Goal: Task Accomplishment & Management: Complete application form

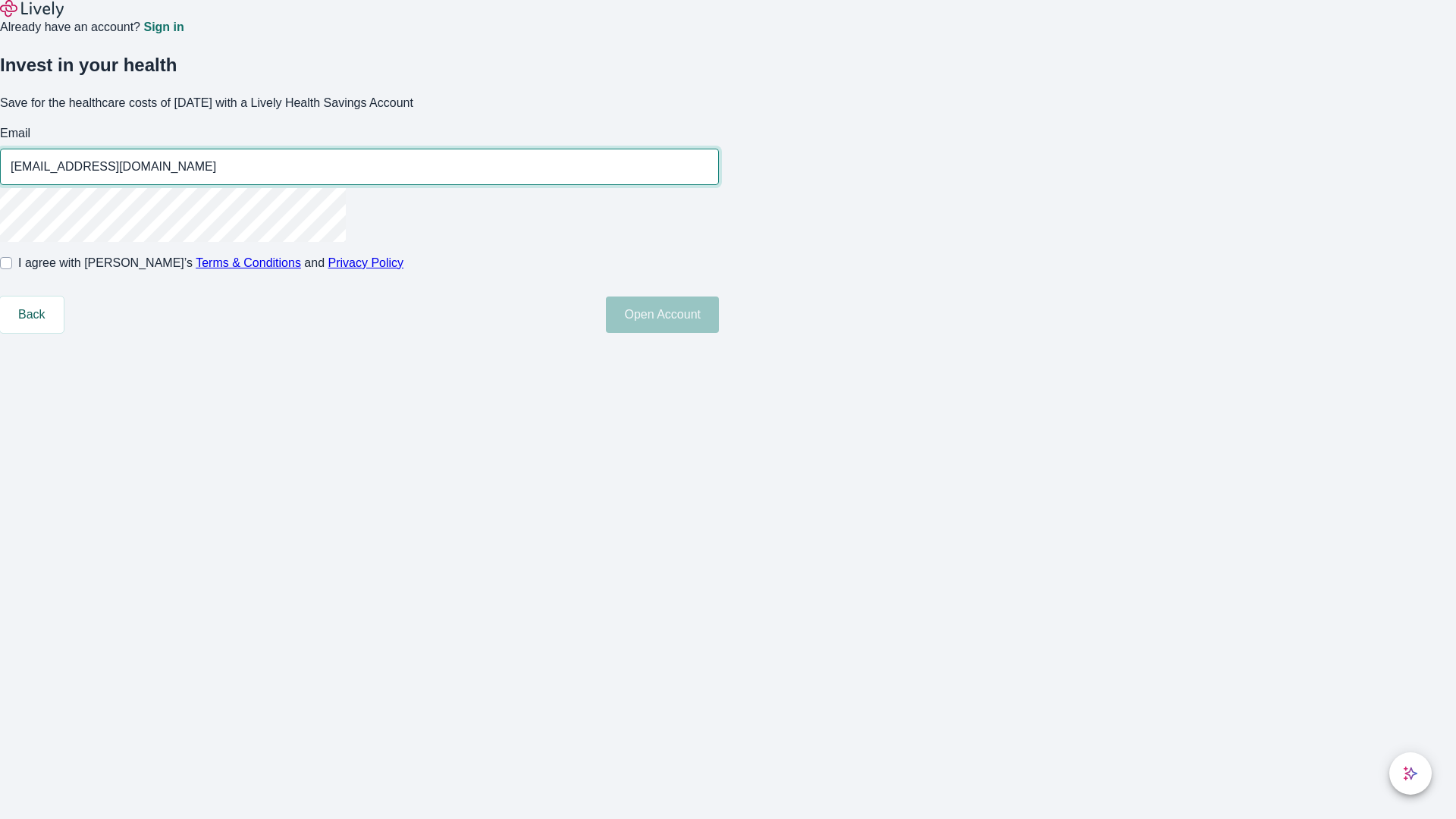
type input "[EMAIL_ADDRESS][DOMAIN_NAME]"
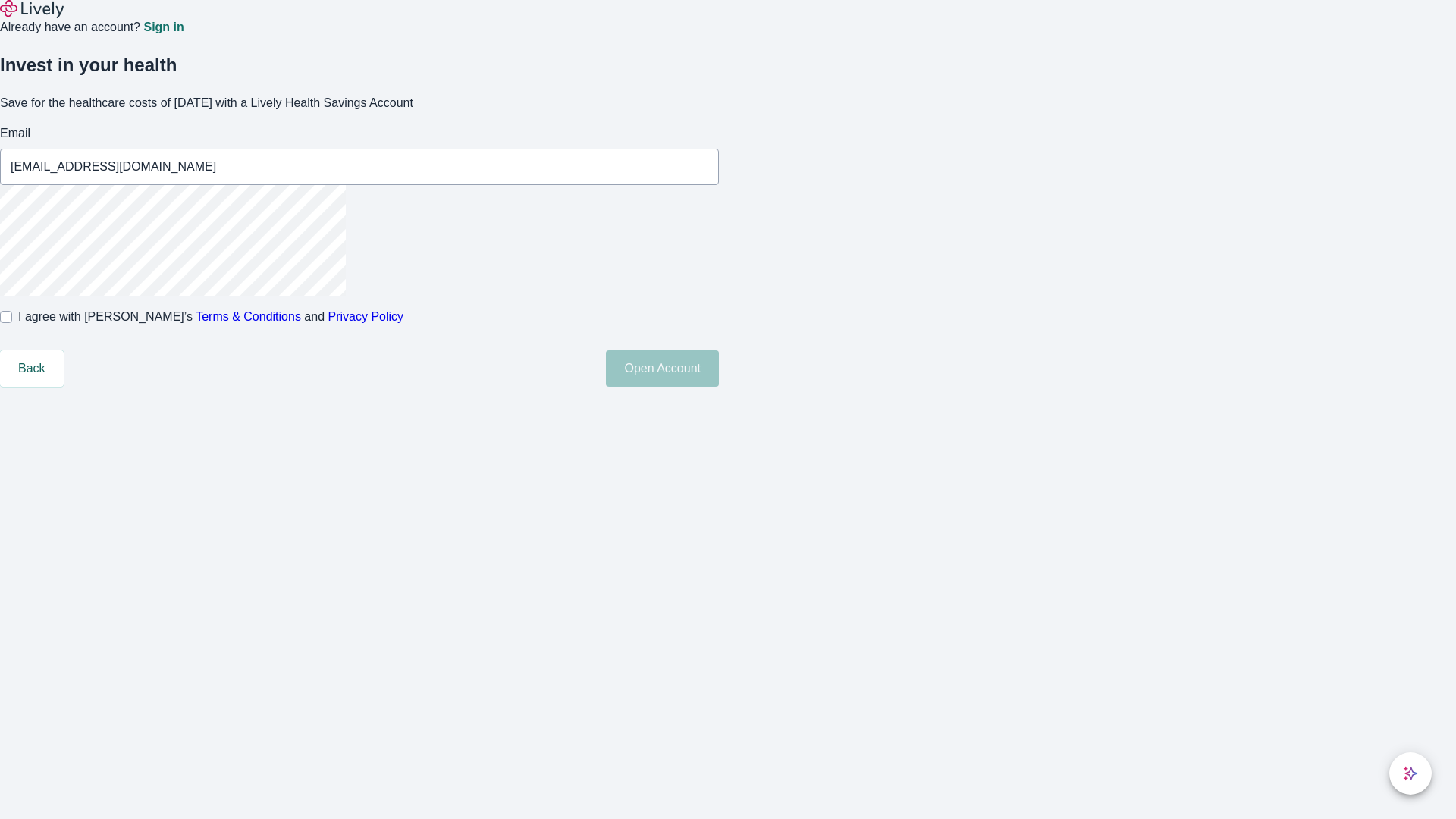
click at [12, 323] on input "I agree with Lively’s Terms & Conditions and Privacy Policy" at bounding box center [6, 317] width 12 height 12
checkbox input "true"
click at [719, 386] on button "Open Account" at bounding box center [662, 368] width 113 height 36
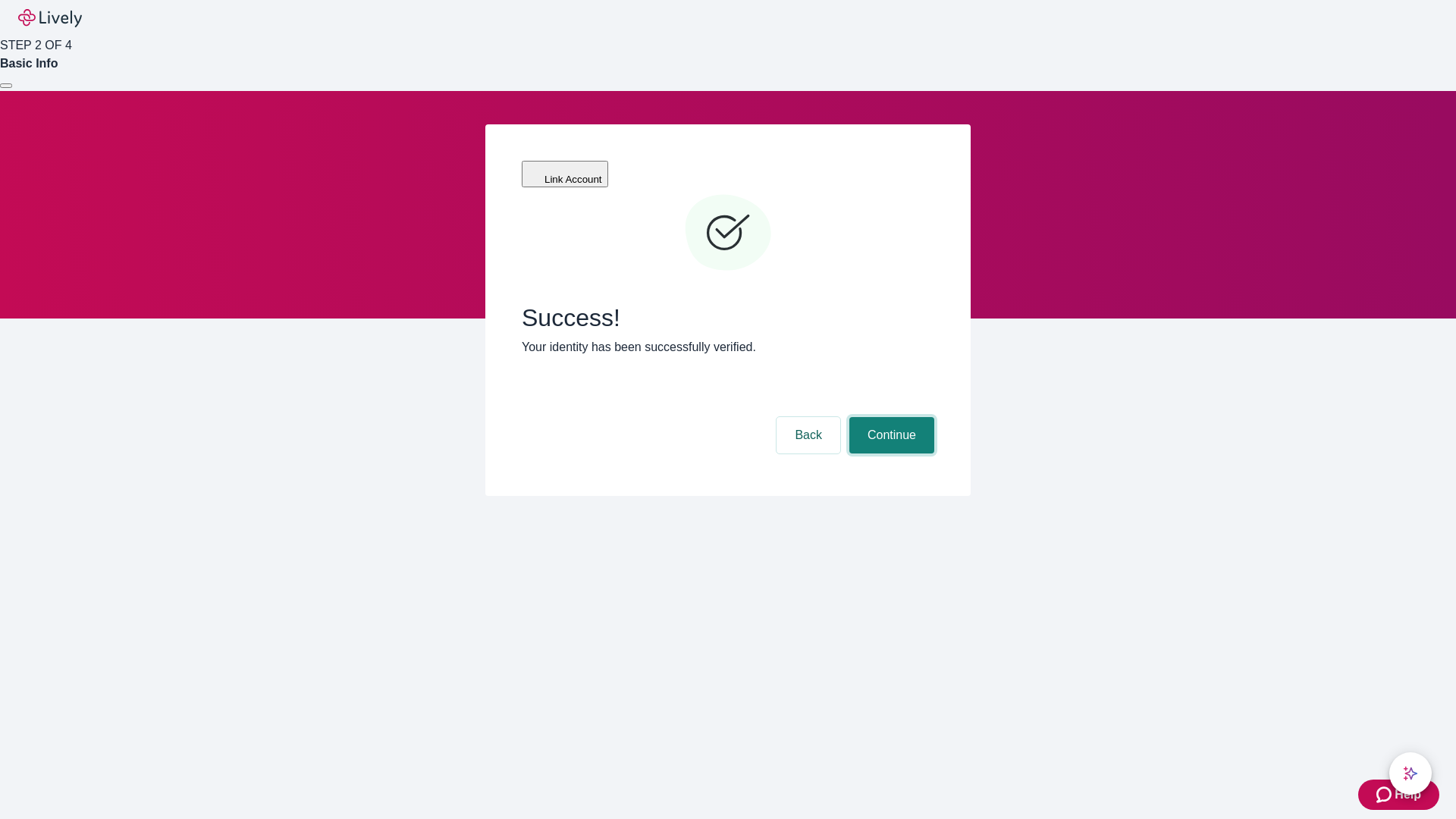
click at [890, 417] on button "Continue" at bounding box center [892, 435] width 85 height 36
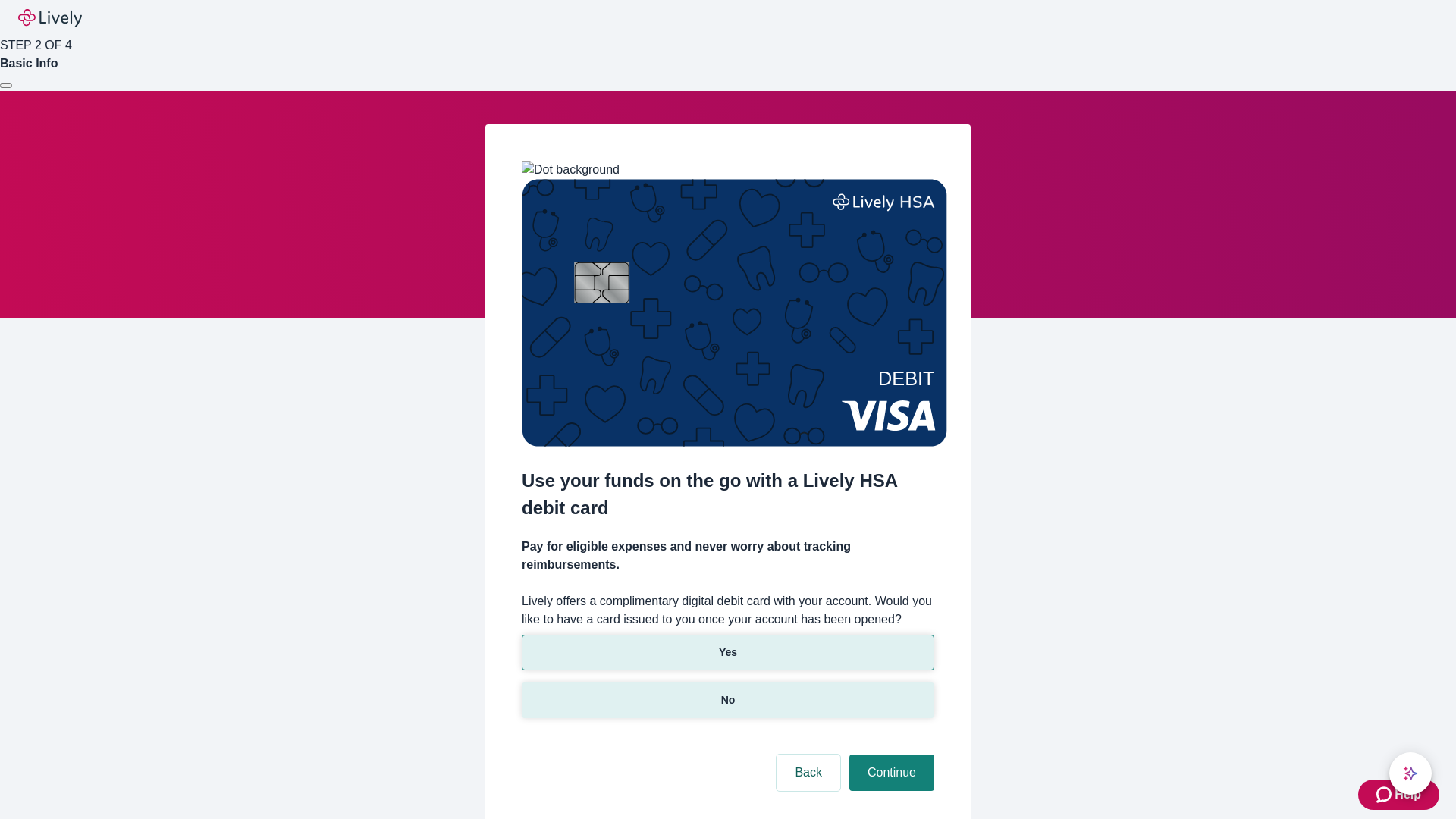
click at [728, 692] on p "No" at bounding box center [728, 700] width 15 height 16
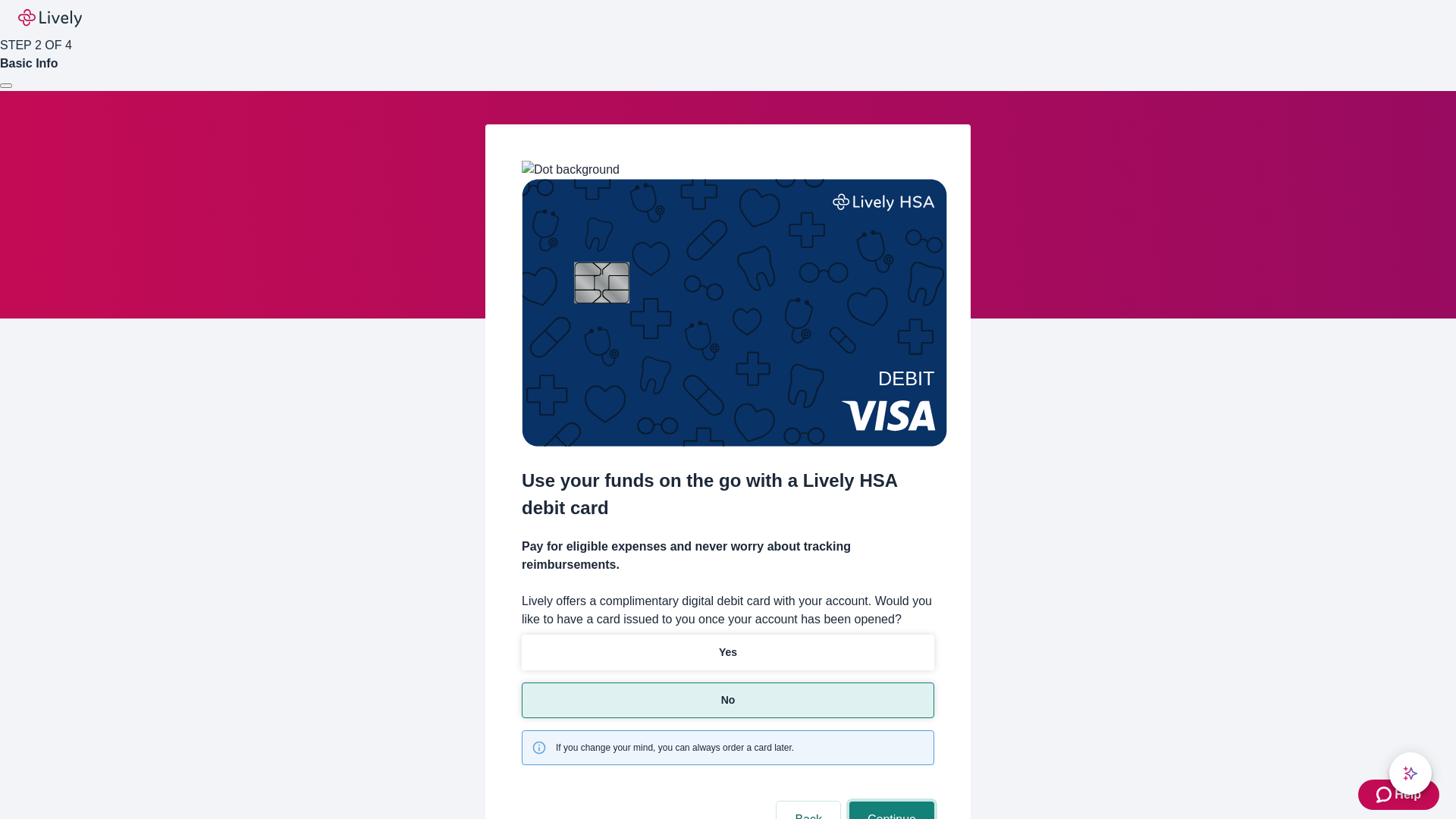
click at [890, 801] on button "Continue" at bounding box center [892, 819] width 85 height 36
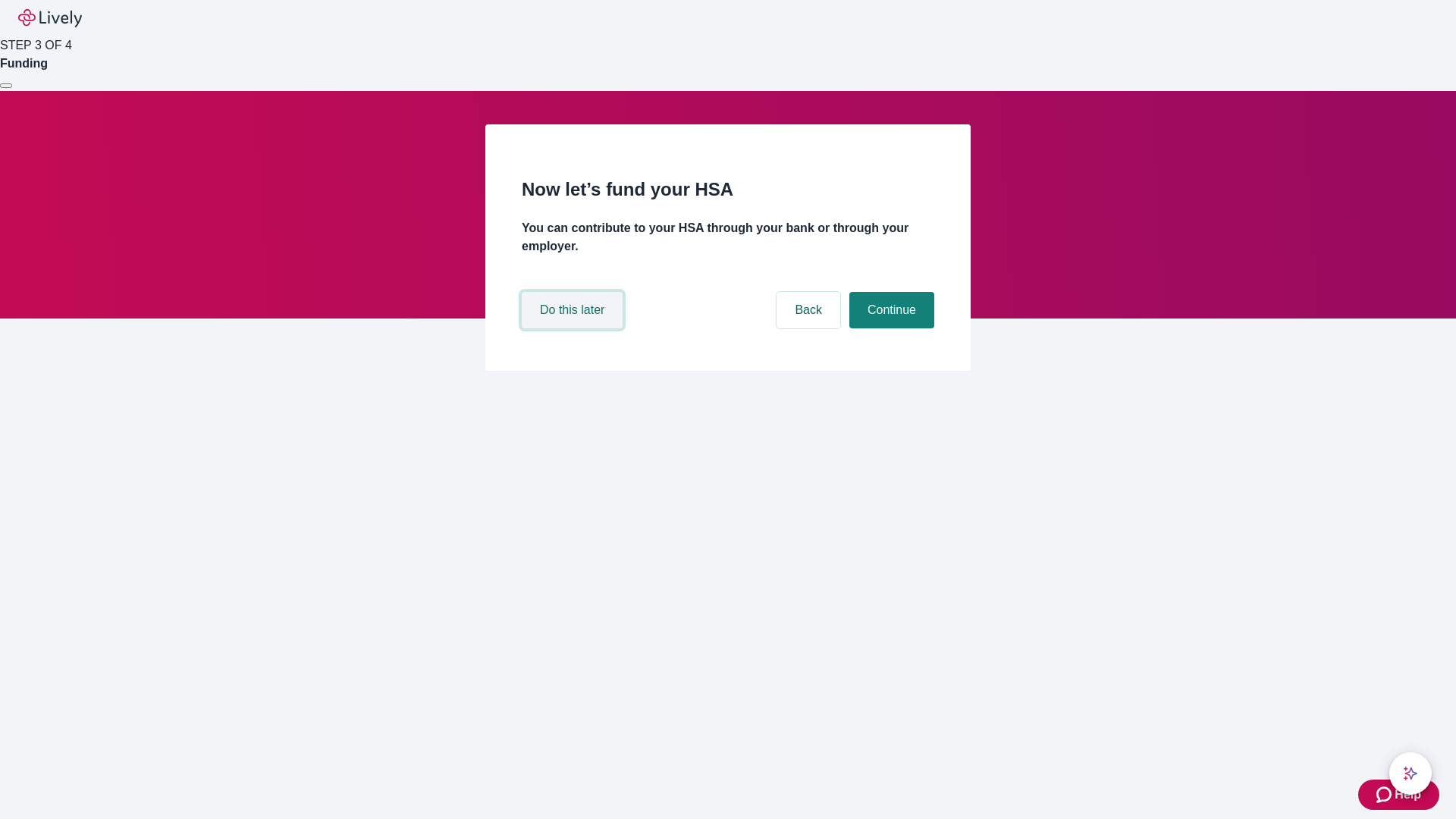
click at [574, 328] on button "Do this later" at bounding box center [572, 310] width 101 height 36
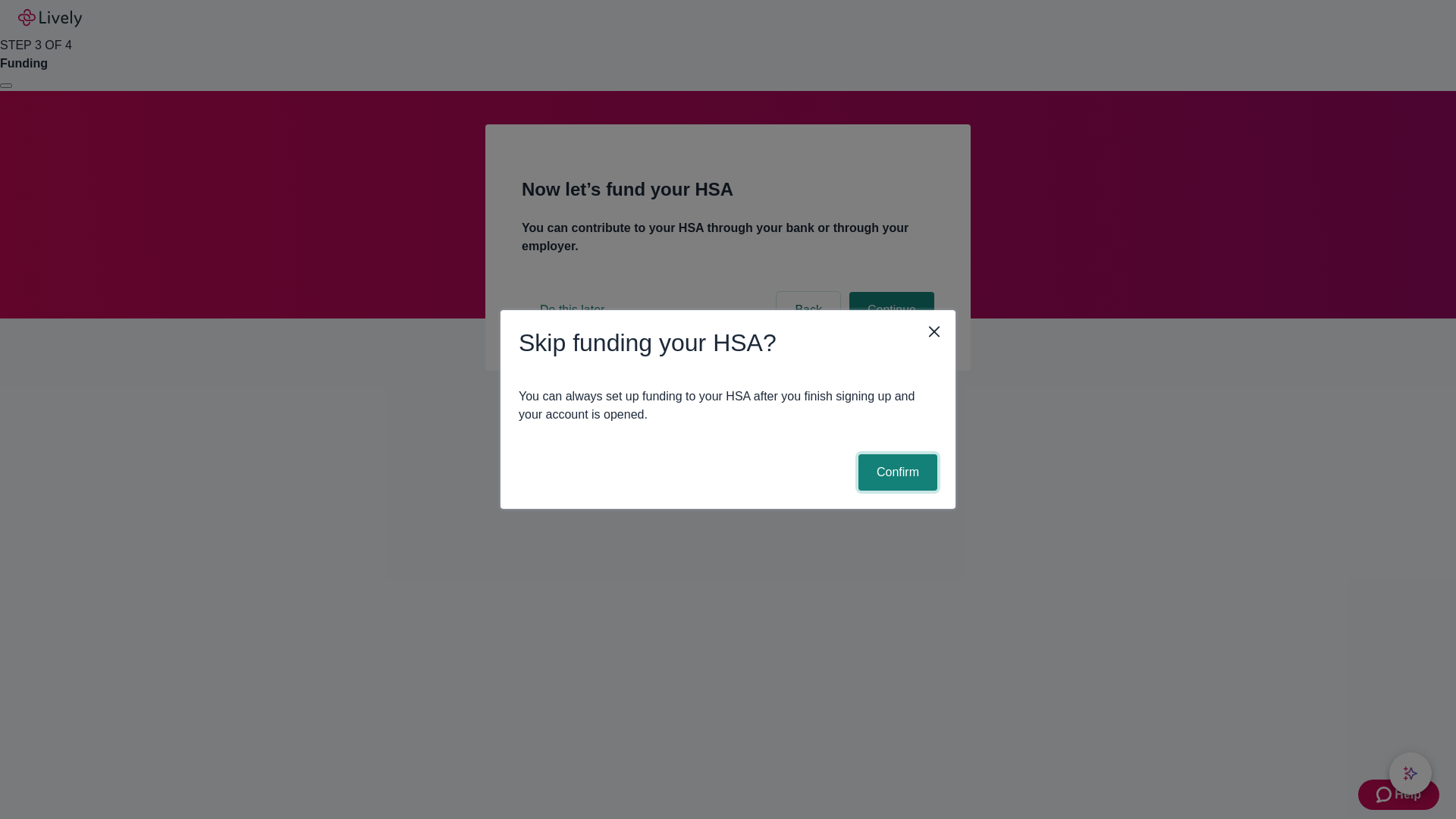
click at [896, 472] on button "Confirm" at bounding box center [897, 472] width 79 height 36
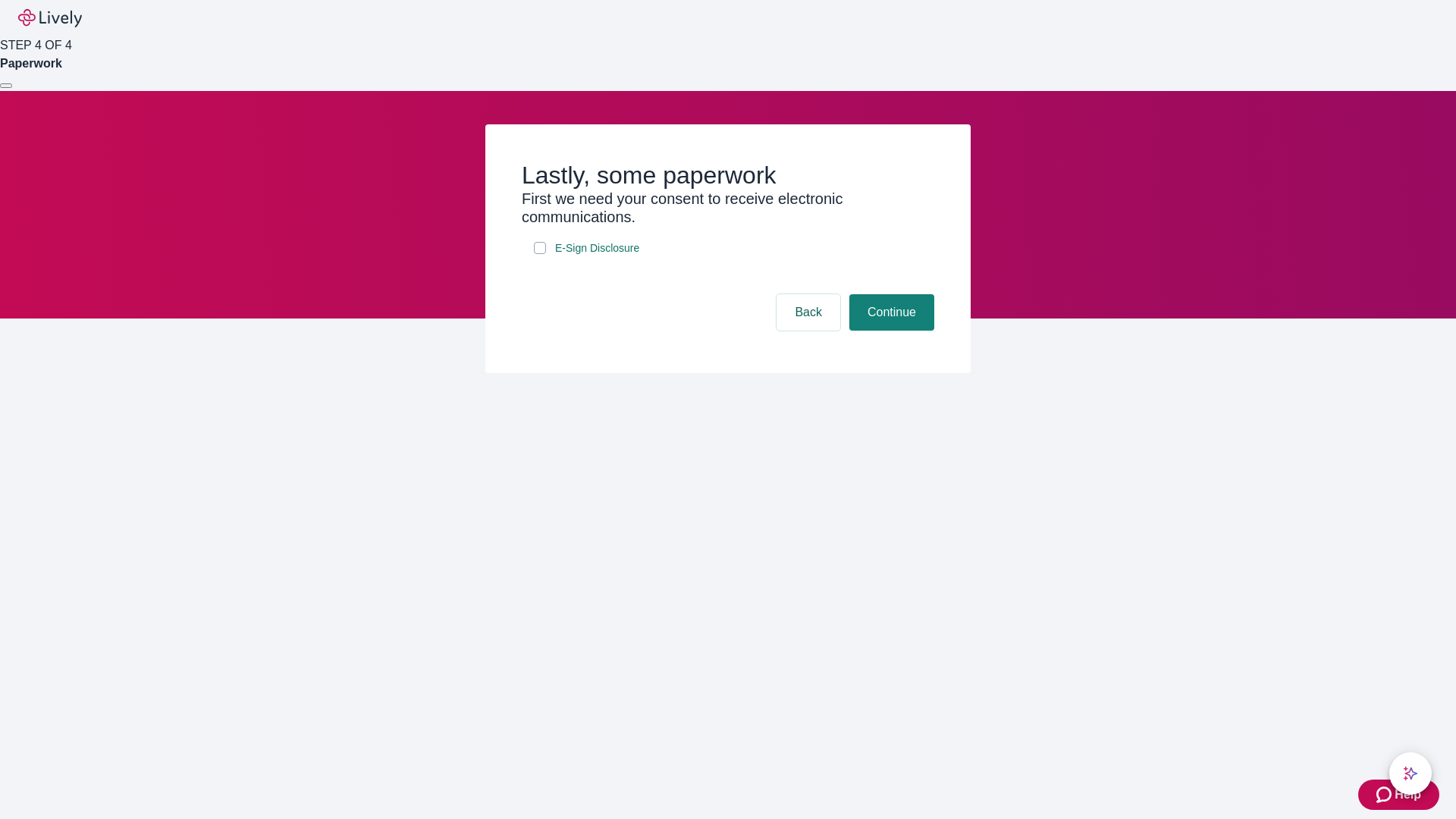
click at [540, 254] on input "E-Sign Disclosure" at bounding box center [540, 248] width 12 height 12
checkbox input "true"
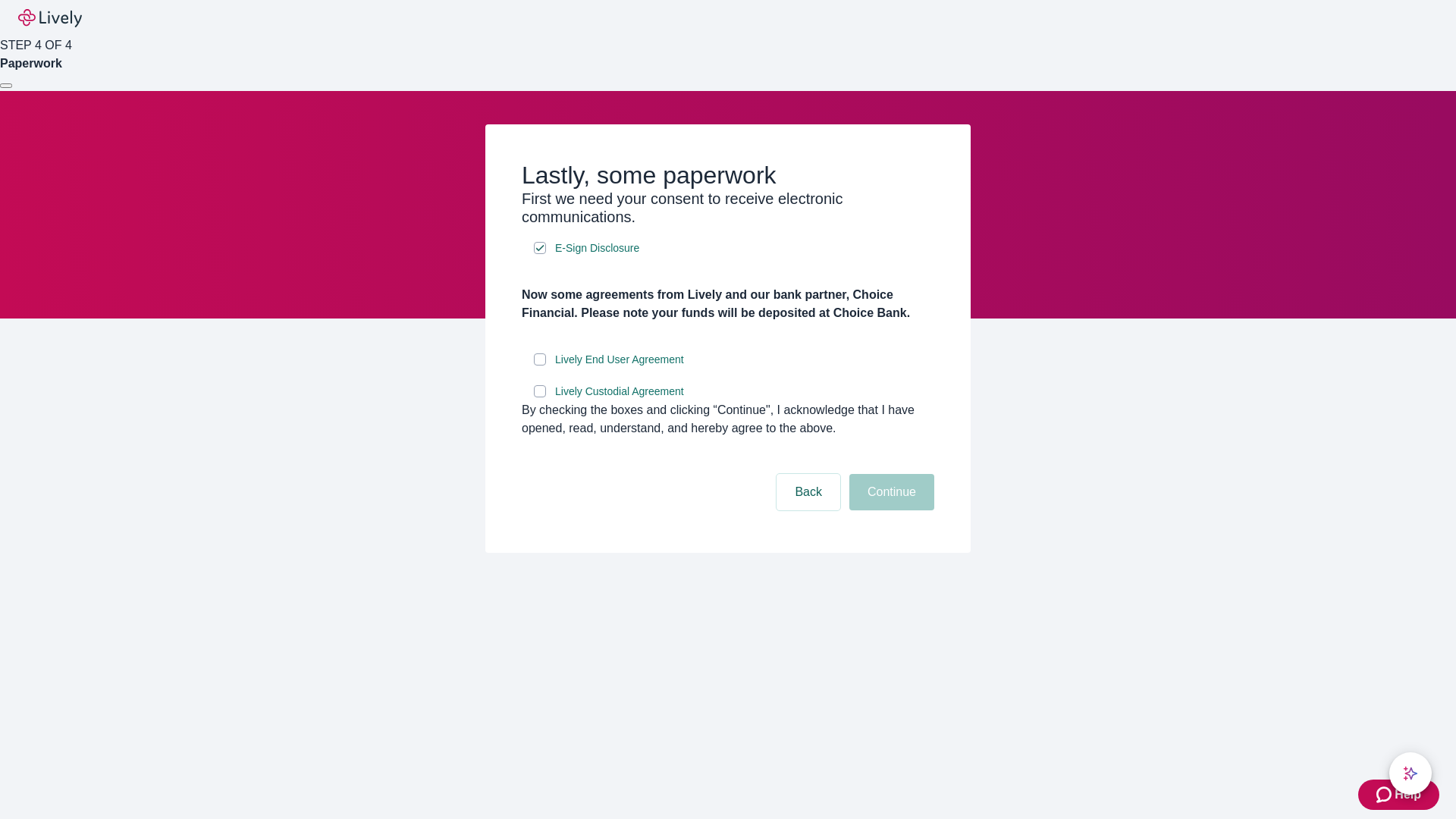
click at [540, 366] on input "Lively End User Agreement" at bounding box center [540, 360] width 12 height 12
checkbox input "true"
click at [540, 397] on input "Lively Custodial Agreement" at bounding box center [540, 391] width 12 height 12
checkbox input "true"
click at [890, 510] on button "Continue" at bounding box center [892, 492] width 85 height 36
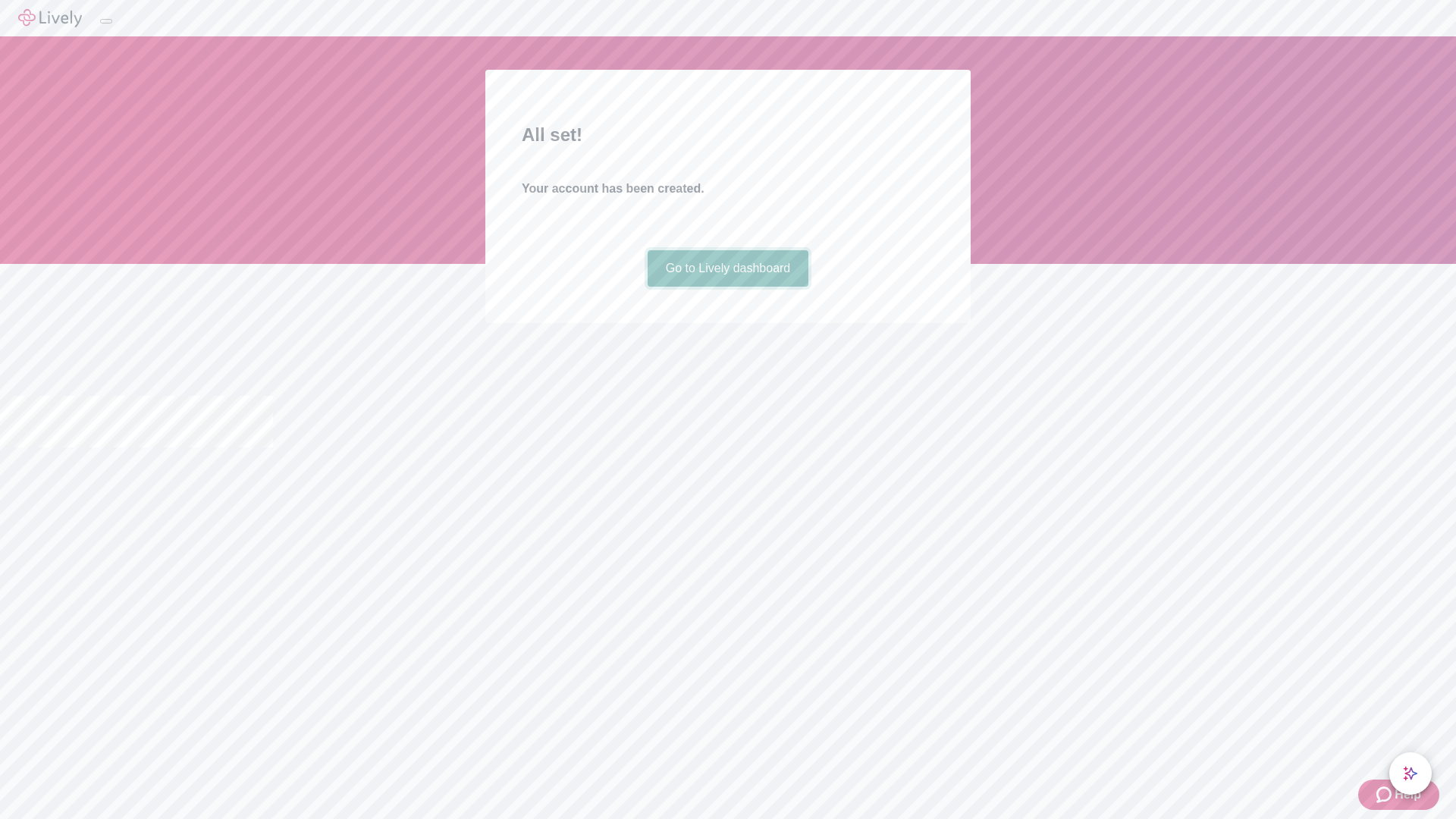
click at [728, 287] on link "Go to Lively dashboard" at bounding box center [728, 268] width 161 height 36
